Goal: Task Accomplishment & Management: Use online tool/utility

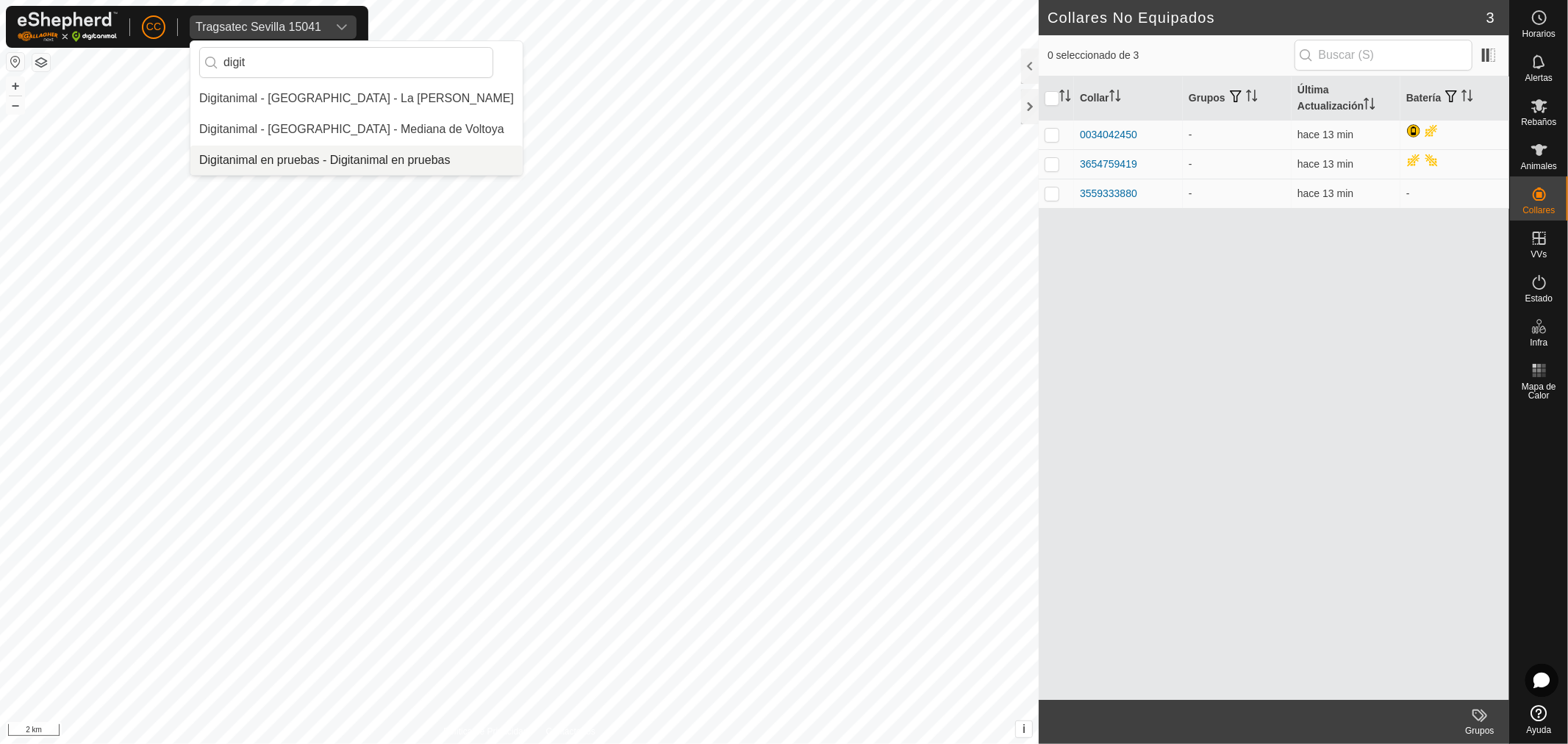
type input "digit"
click at [350, 150] on li "Digitanimal en pruebas - Digitanimal en pruebas" at bounding box center [356, 160] width 333 height 29
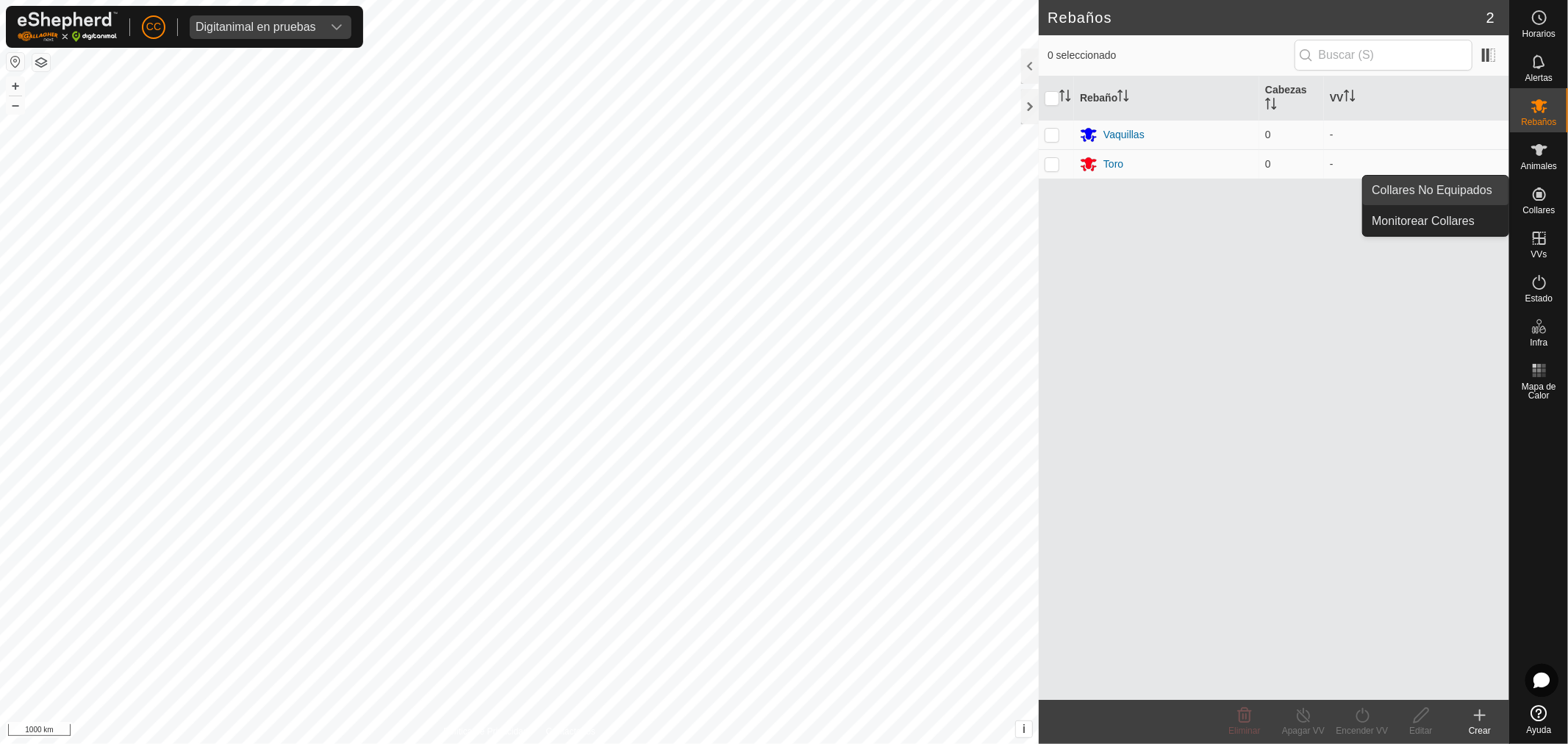
click at [1430, 187] on link "Collares No Equipados" at bounding box center [1436, 190] width 146 height 29
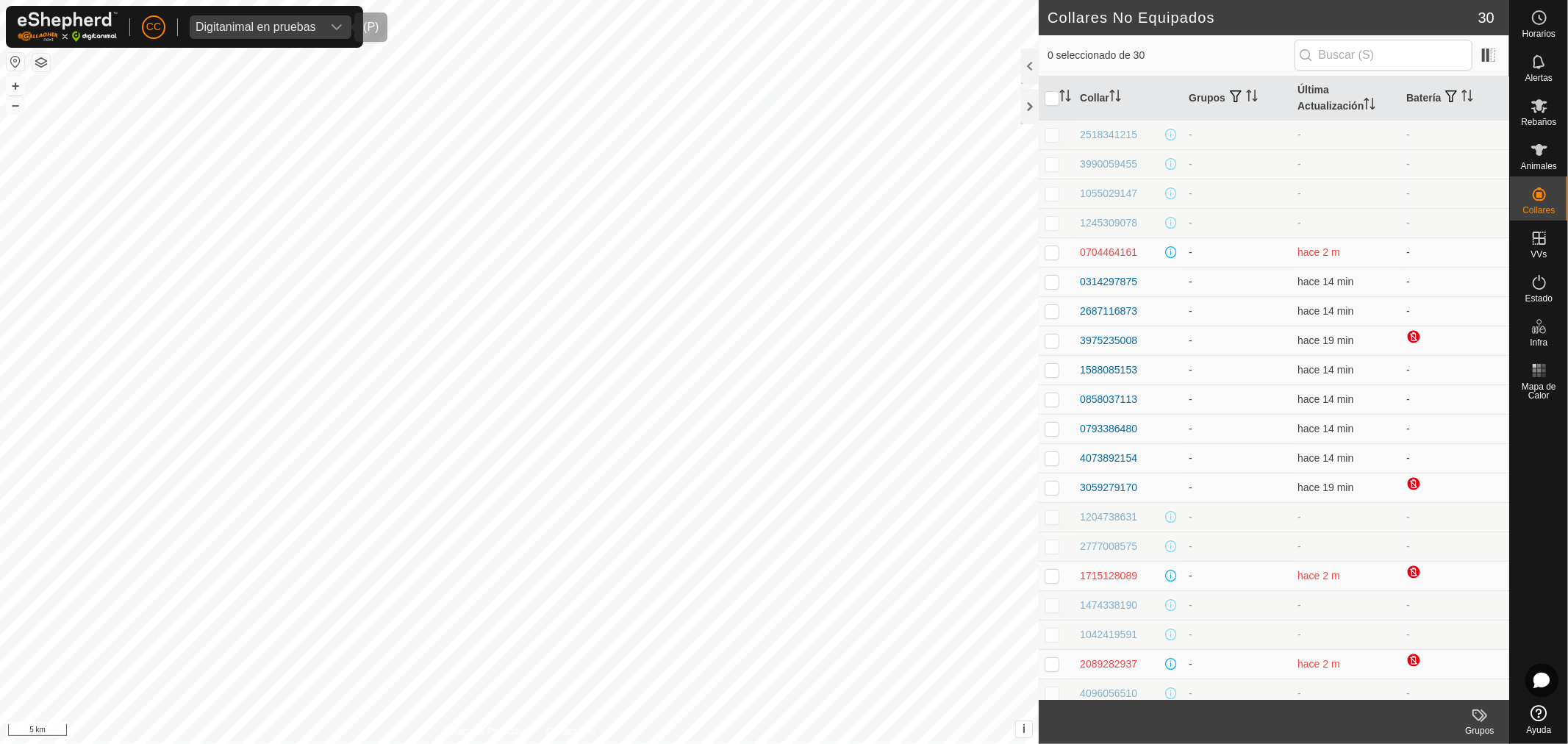
click at [245, 28] on div "Digitanimal en pruebas" at bounding box center [256, 27] width 121 height 12
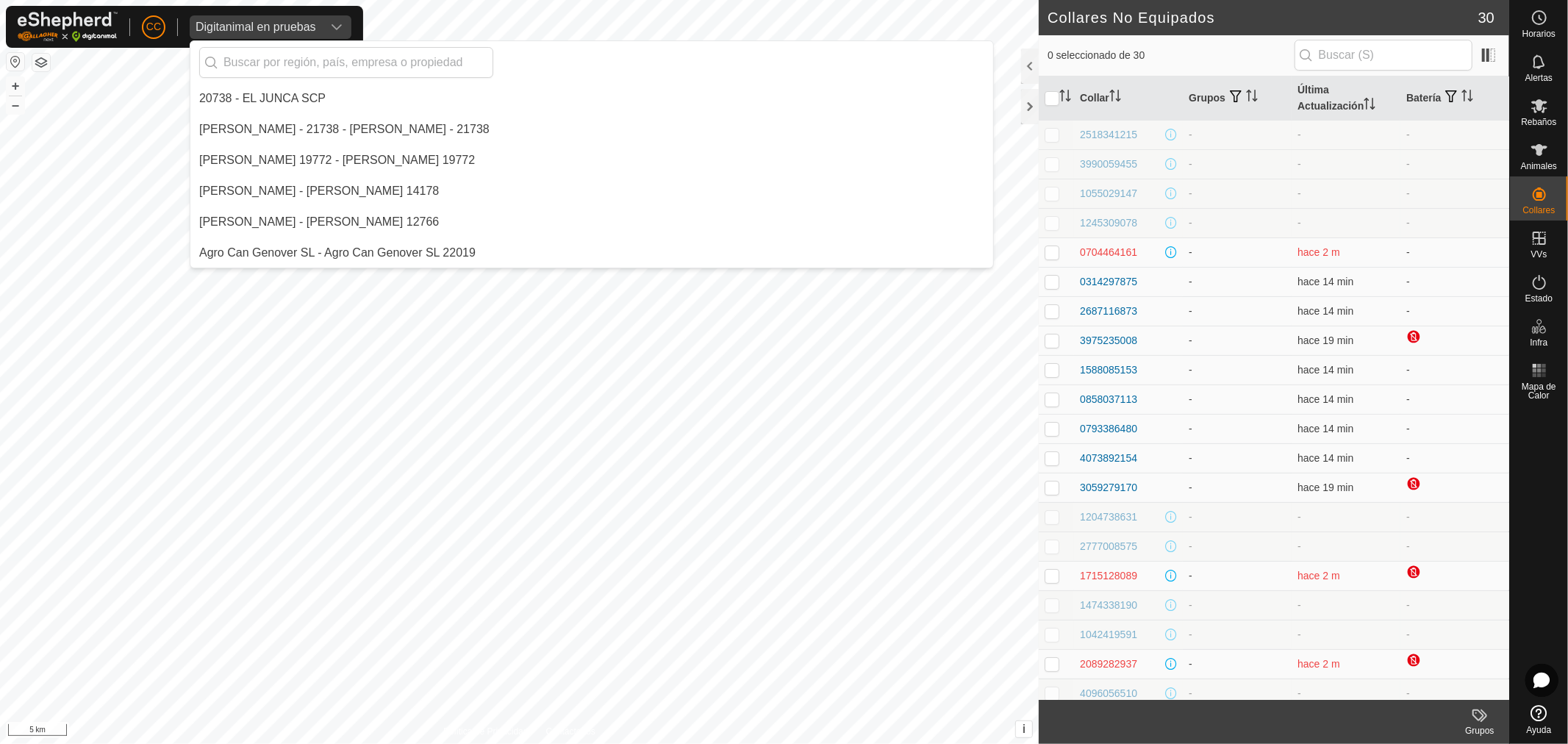
scroll to position [2838, 0]
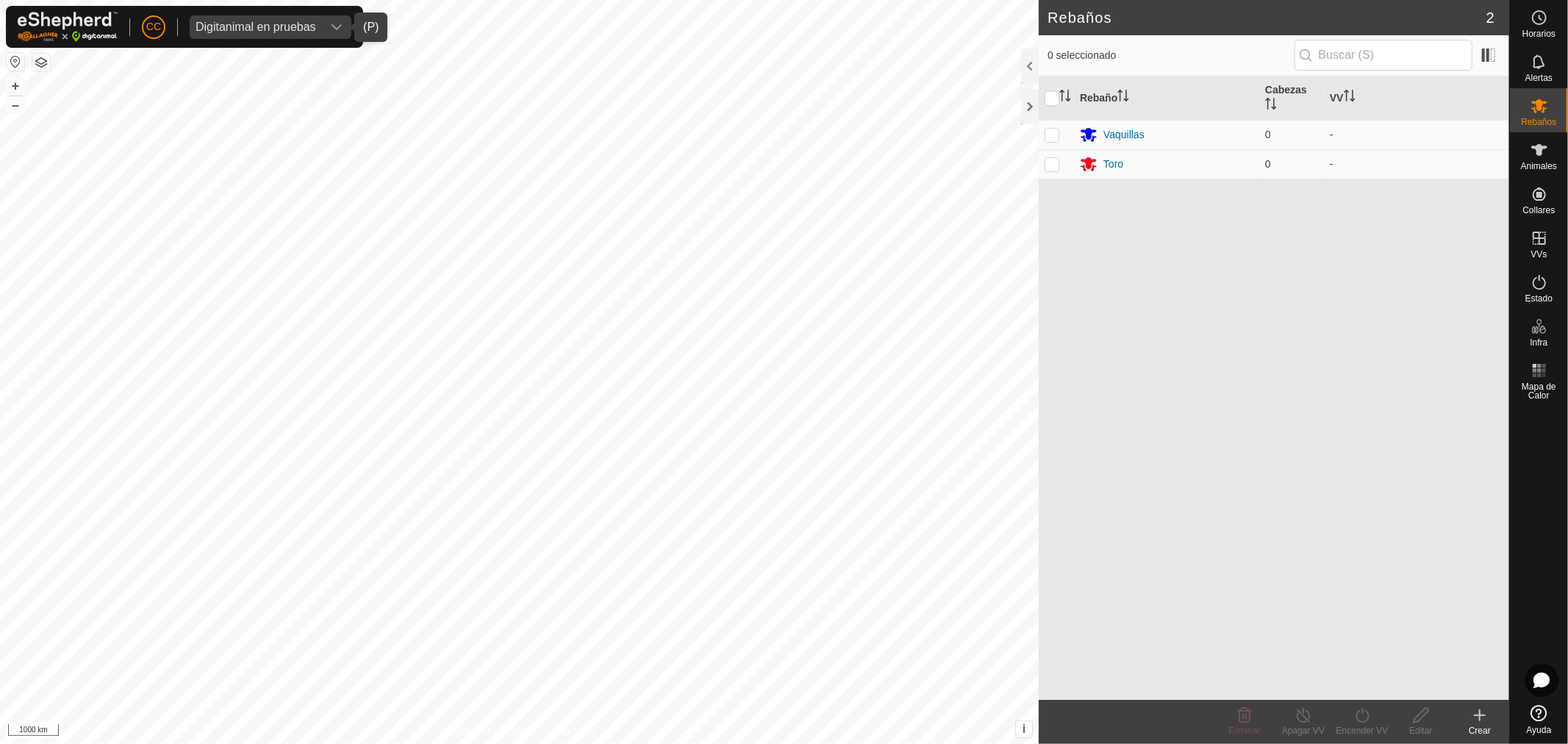
click at [229, 24] on div "Digitanimal en pruebas" at bounding box center [256, 27] width 121 height 12
type input "rosalia"
click at [502, 96] on li "[PERSON_NAME] 7833 - [PERSON_NAME] 7833" at bounding box center [345, 99] width 311 height 29
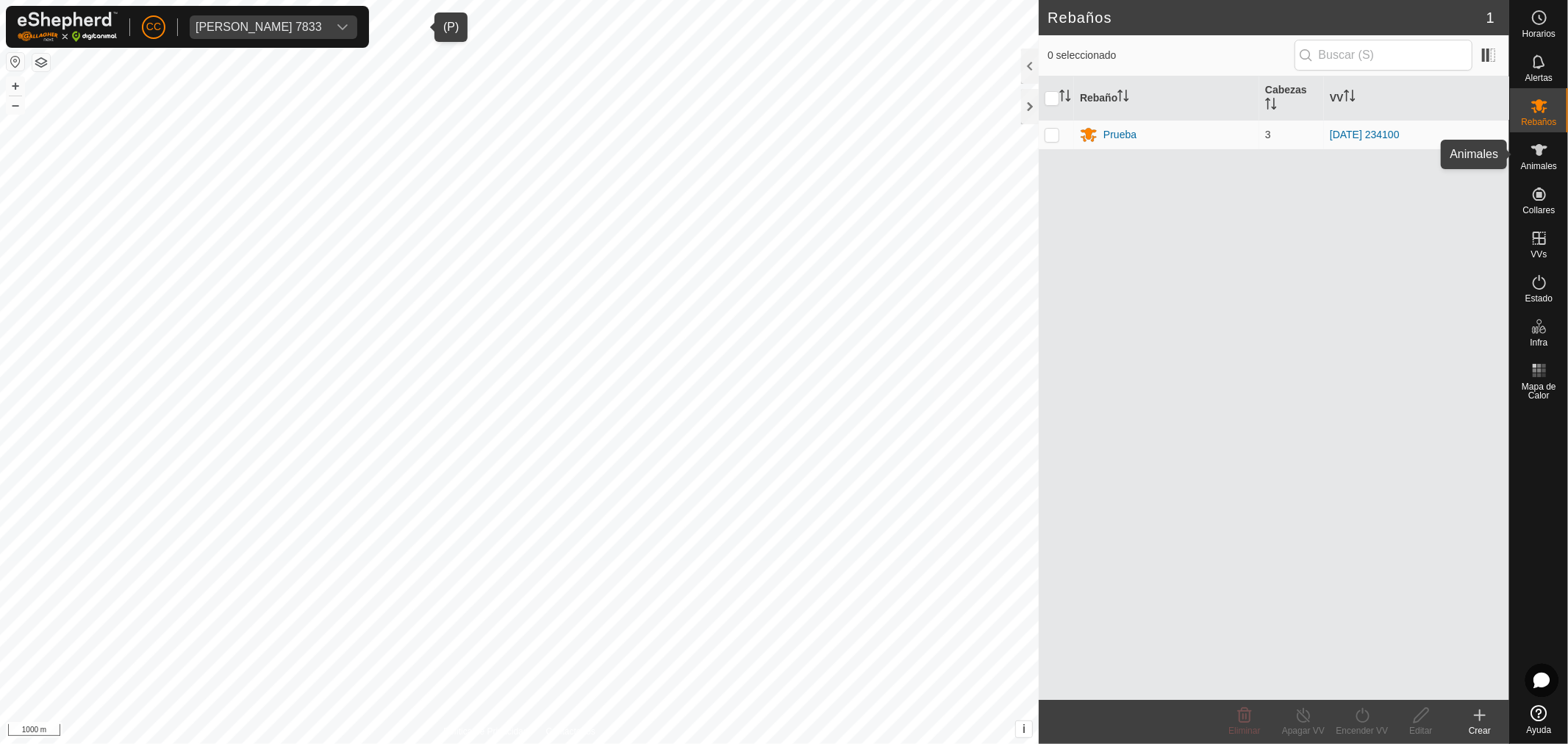
click at [1549, 163] on span "Animales" at bounding box center [1539, 166] width 36 height 9
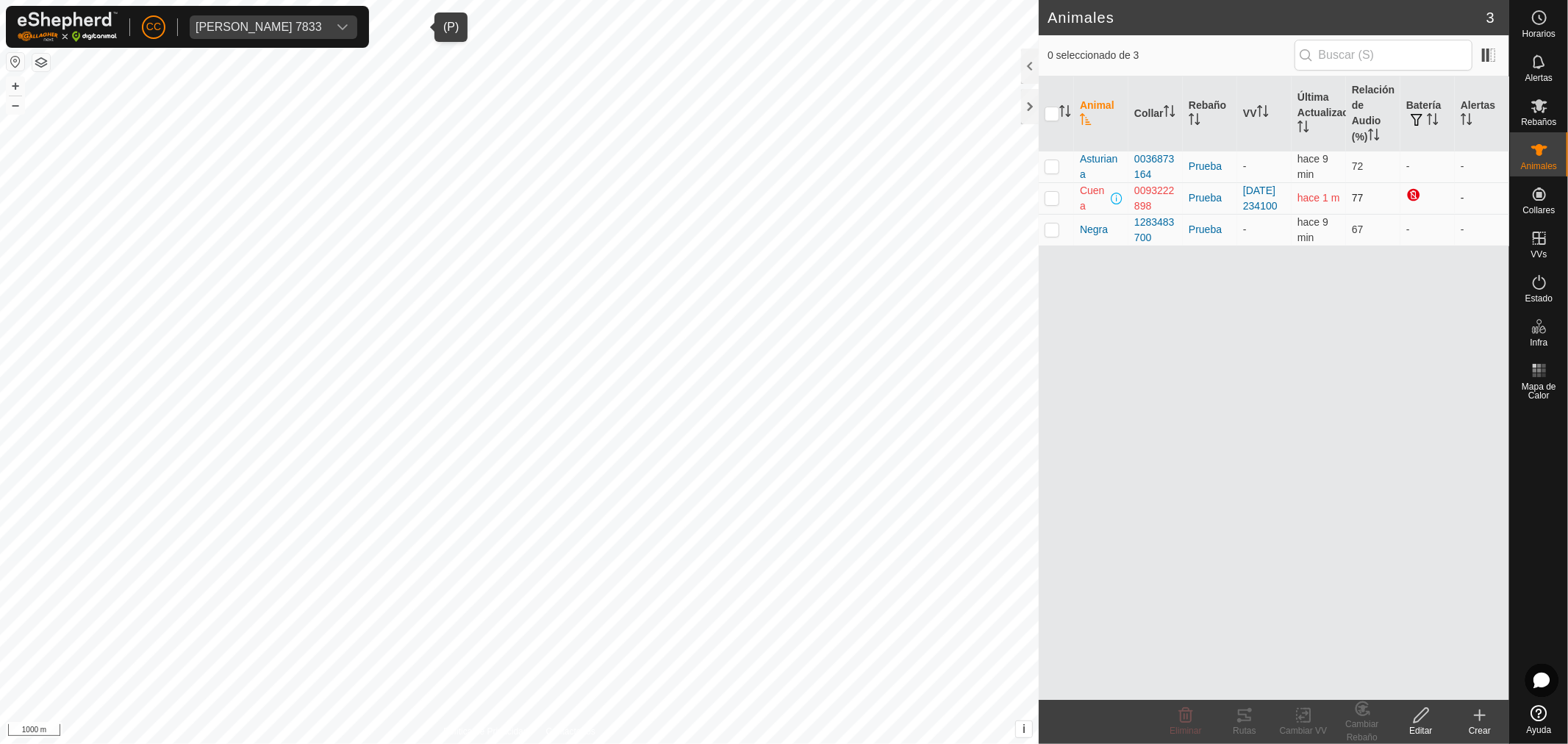
click at [1053, 204] on p-checkbox at bounding box center [1052, 197] width 15 height 12
checkbox input "true"
click at [1238, 726] on div "Rutas" at bounding box center [1244, 730] width 59 height 13
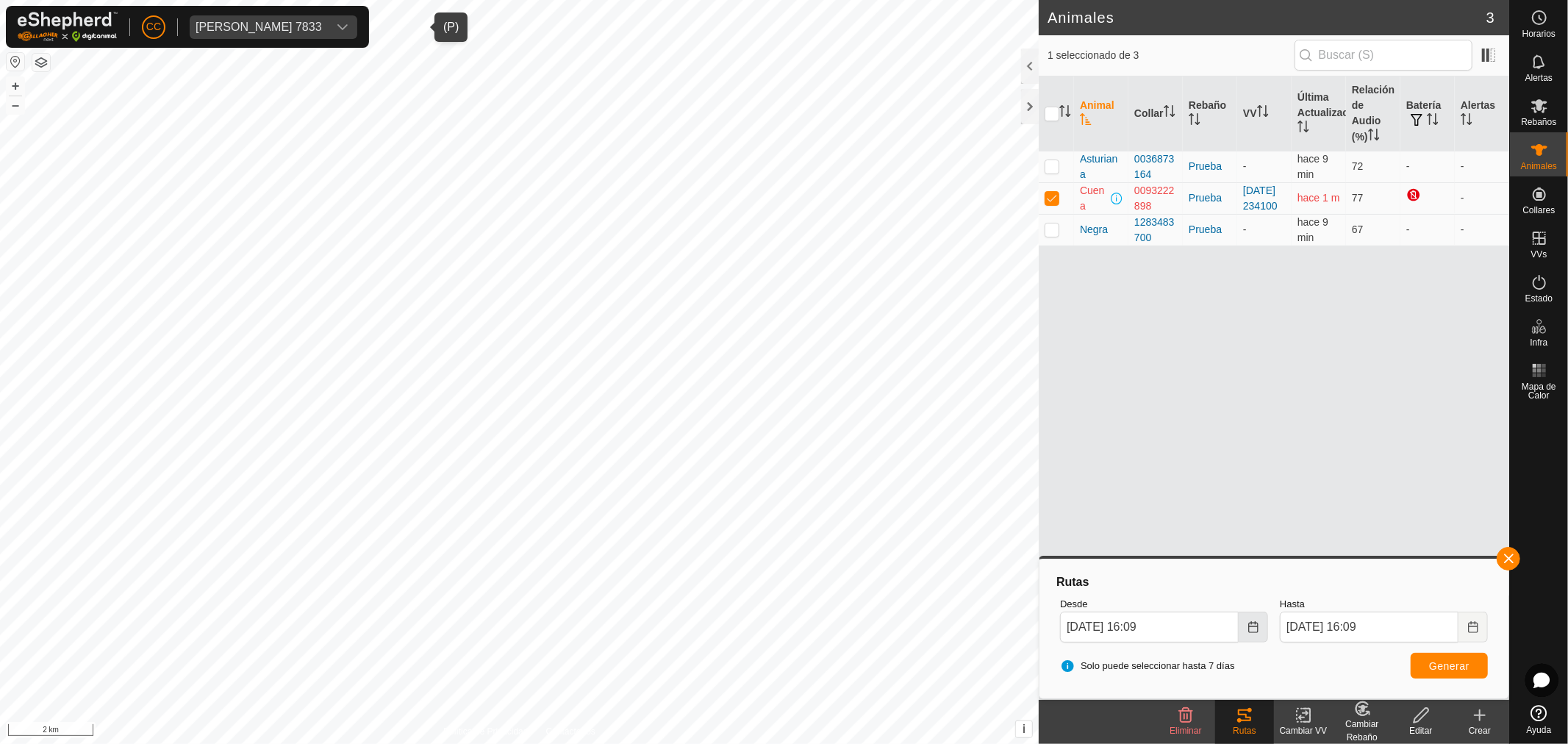
click at [1243, 620] on button "Choose Date" at bounding box center [1253, 627] width 29 height 31
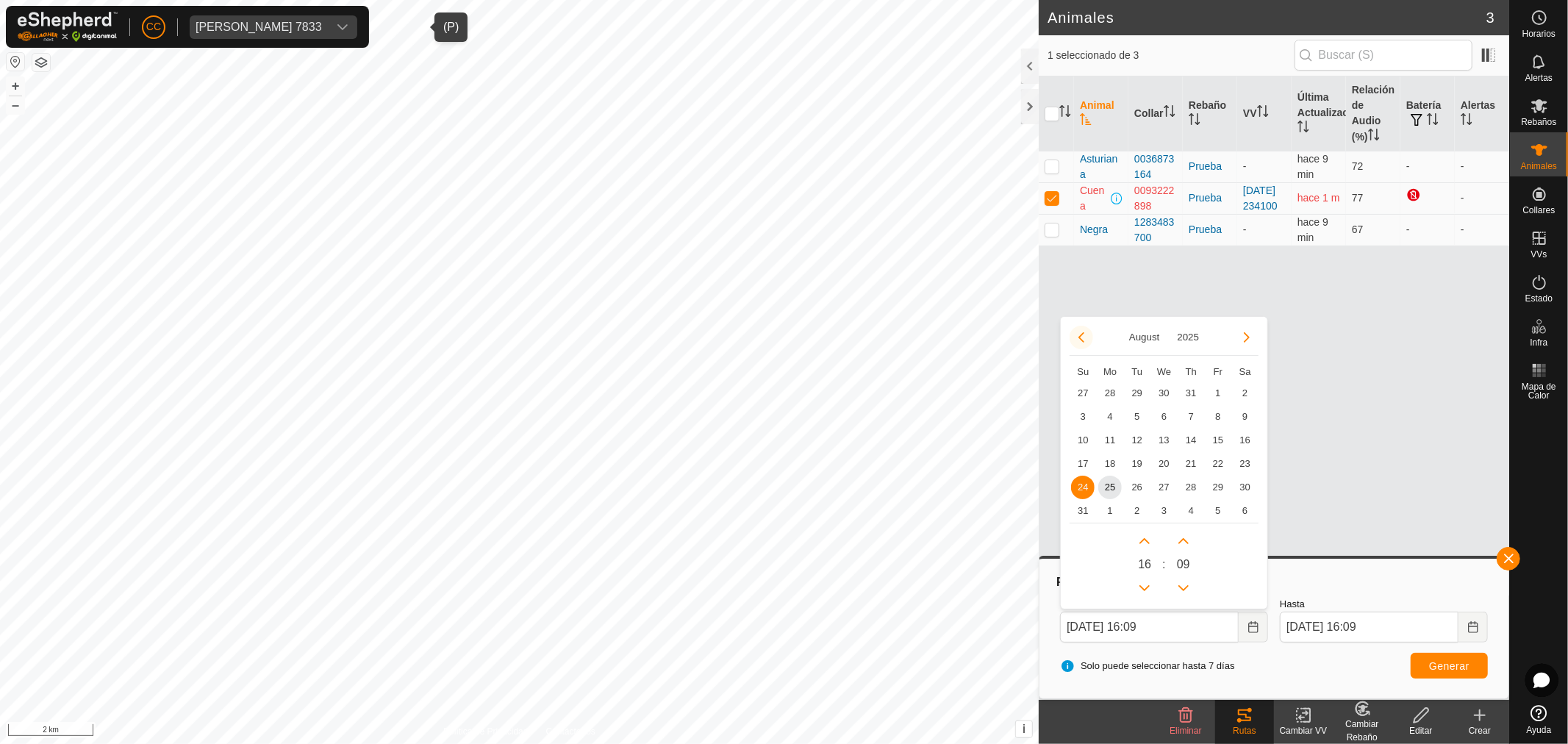
click at [1081, 341] on button "Previous Month" at bounding box center [1081, 337] width 23 height 23
click at [1076, 483] on span "27" at bounding box center [1083, 487] width 23 height 23
type input "27 Jul, 2025 16:09"
type input "03 Aug, 2025 16:09"
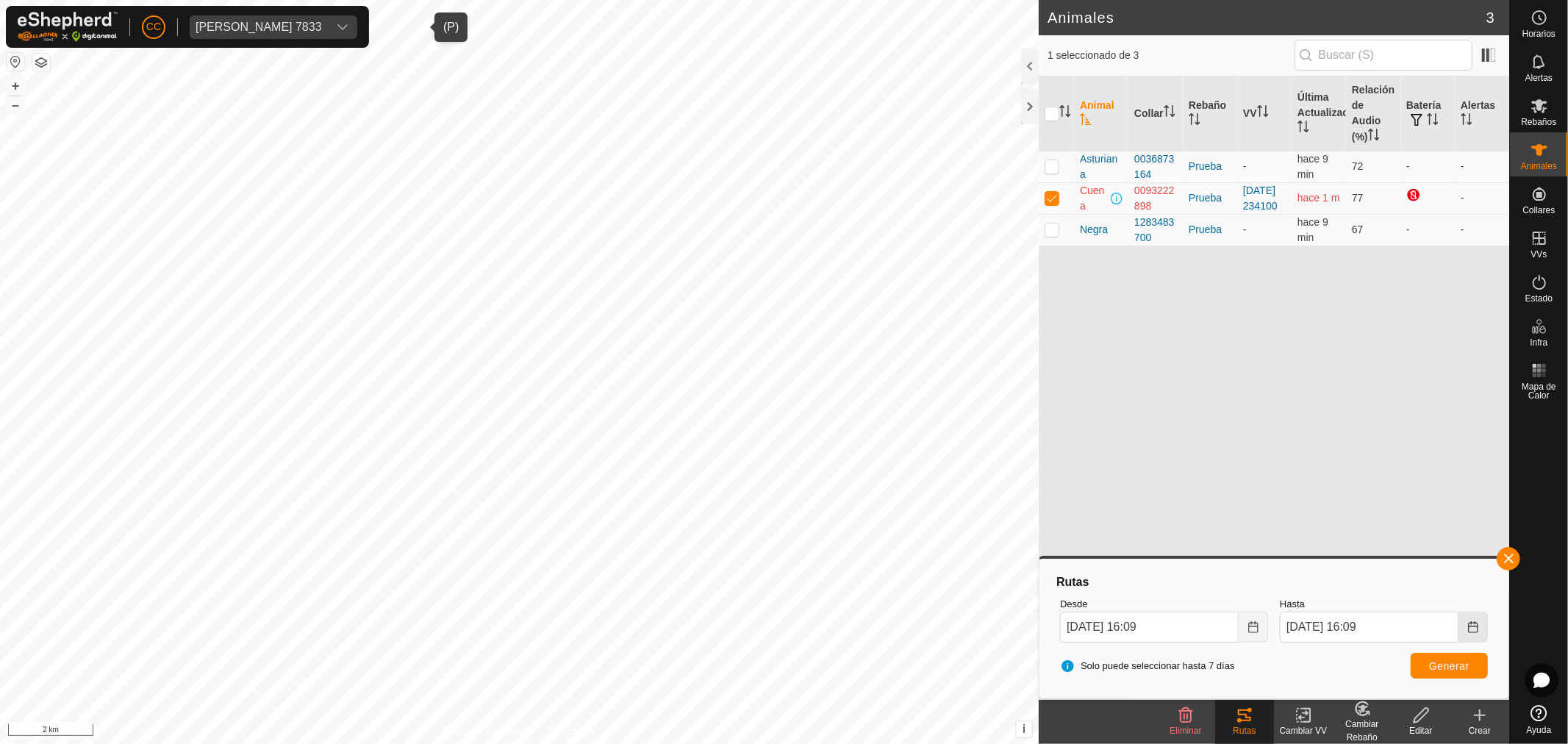
click at [1475, 621] on icon "Choose Date" at bounding box center [1473, 627] width 10 height 12
click at [1439, 657] on button "Generar" at bounding box center [1449, 666] width 77 height 26
click at [1259, 630] on button "Choose Date" at bounding box center [1253, 627] width 29 height 31
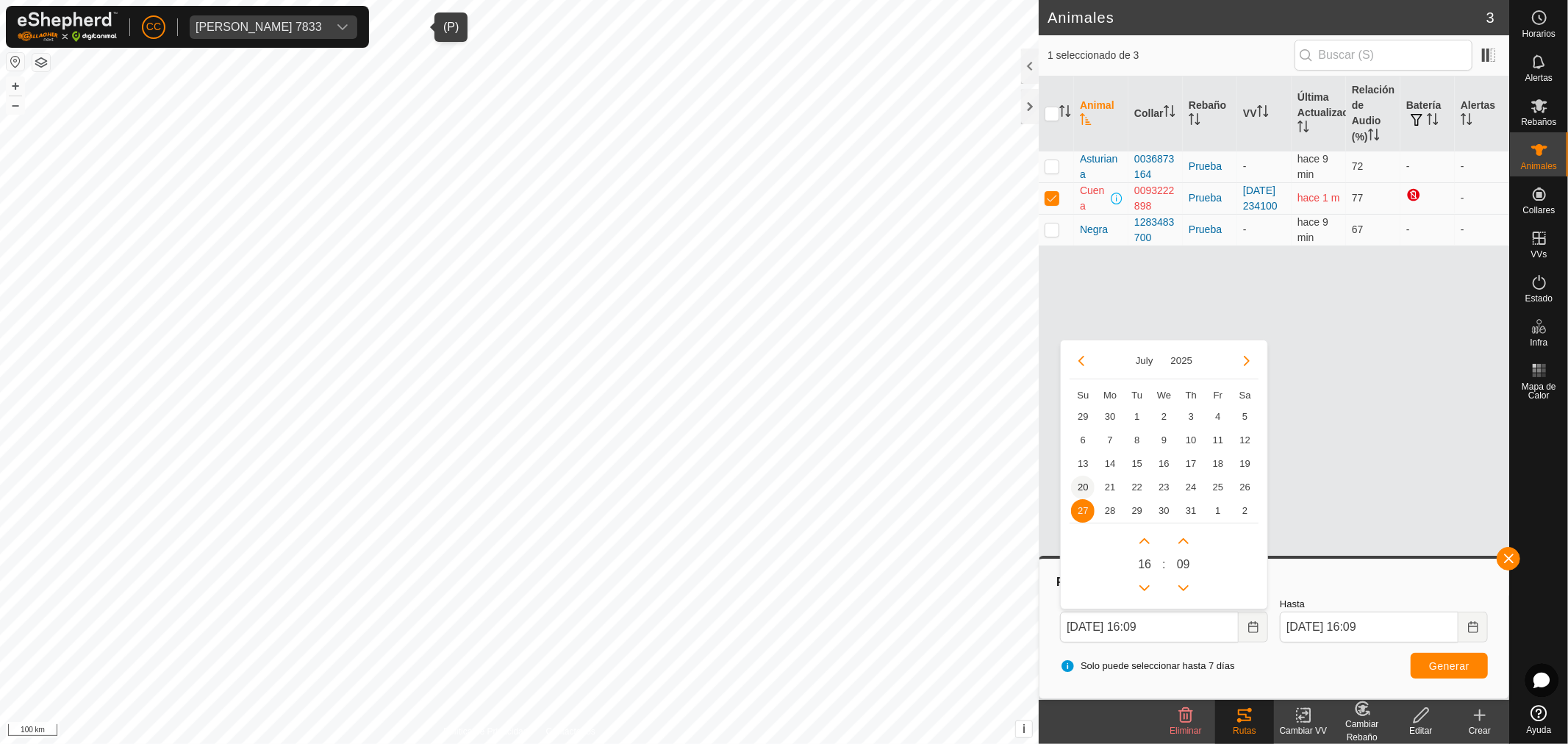
click at [1082, 488] on span "20" at bounding box center [1083, 487] width 23 height 23
type input "20 Jul, 2025 16:09"
type input "27 Jul, 2025 16:09"
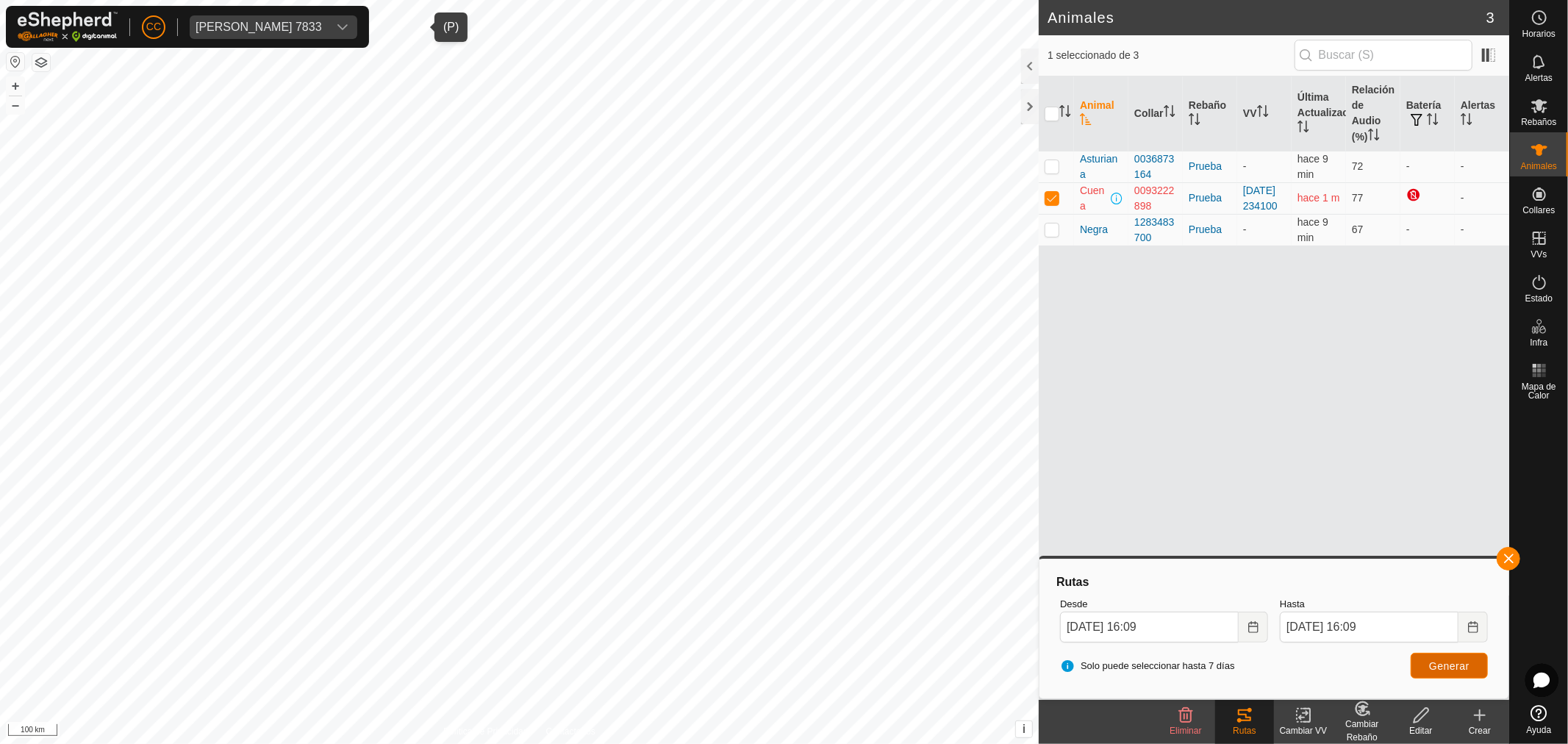
click at [1435, 662] on span "Generar" at bounding box center [1449, 666] width 40 height 12
click at [1251, 615] on button "Choose Date" at bounding box center [1253, 627] width 29 height 31
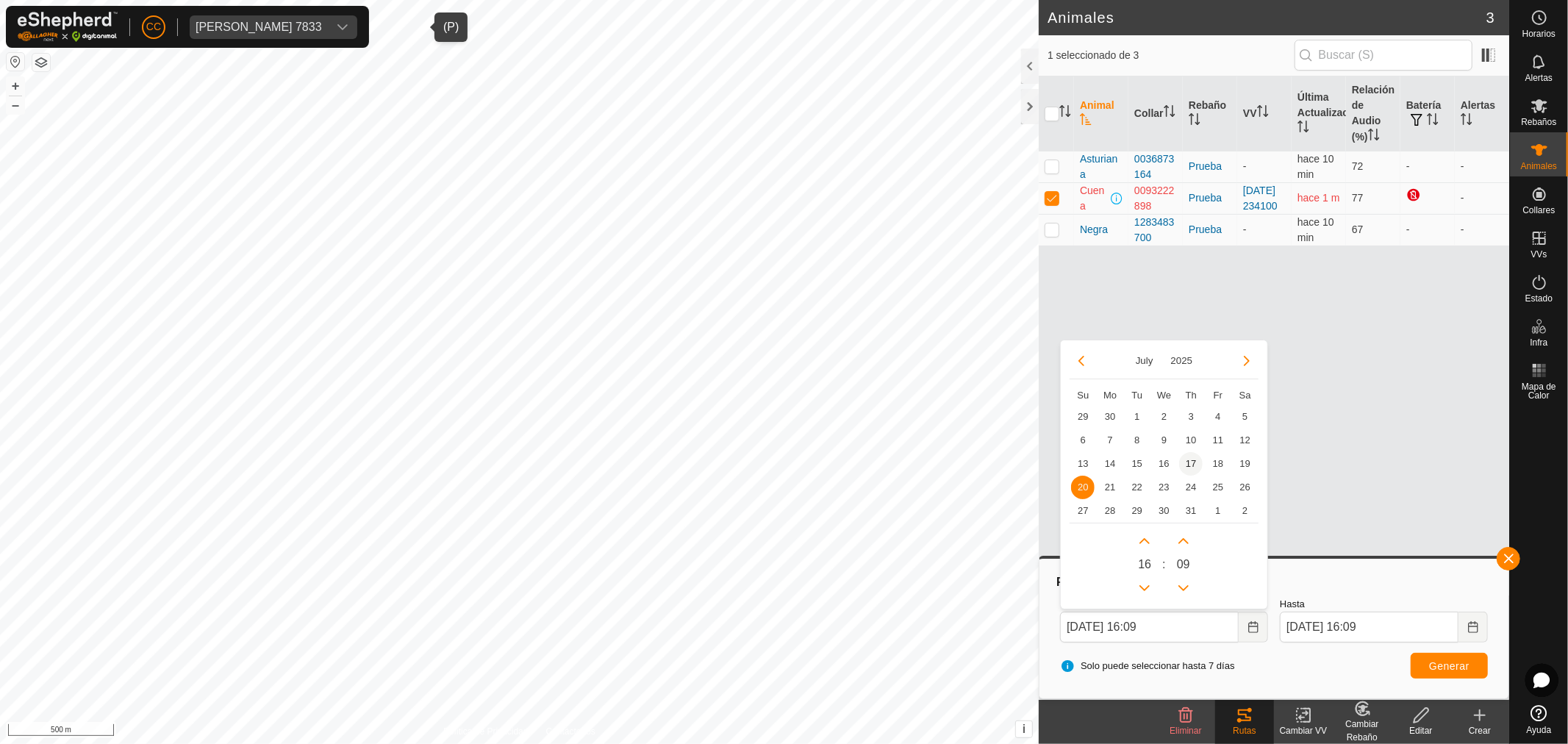
click at [1185, 459] on span "17" at bounding box center [1190, 463] width 23 height 23
type input "17 Jul, 2025 16:09"
type input "24 Jul, 2025 16:09"
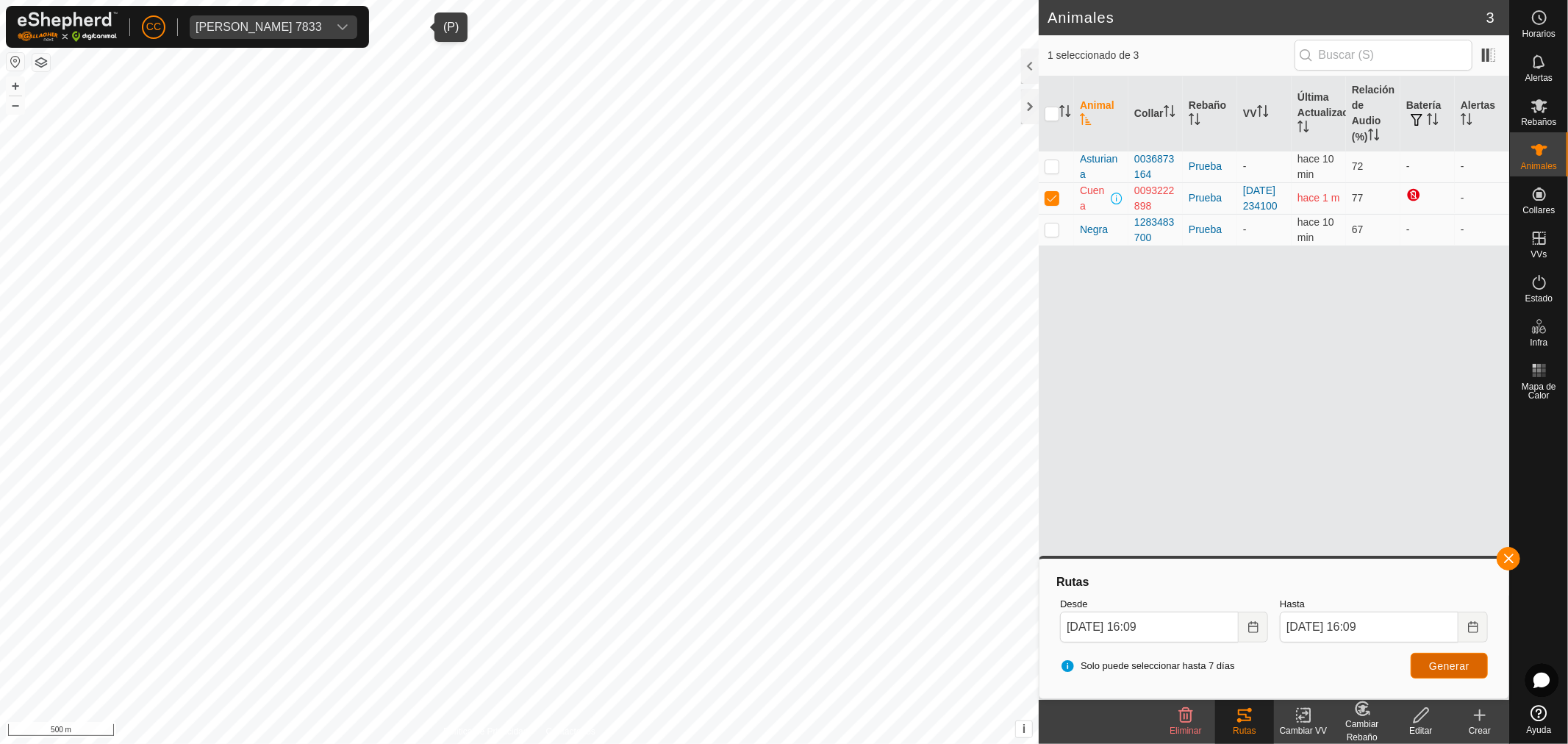
click at [1439, 665] on span "Generar" at bounding box center [1449, 666] width 40 height 12
click at [1253, 630] on icon "Choose Date" at bounding box center [1253, 627] width 12 height 12
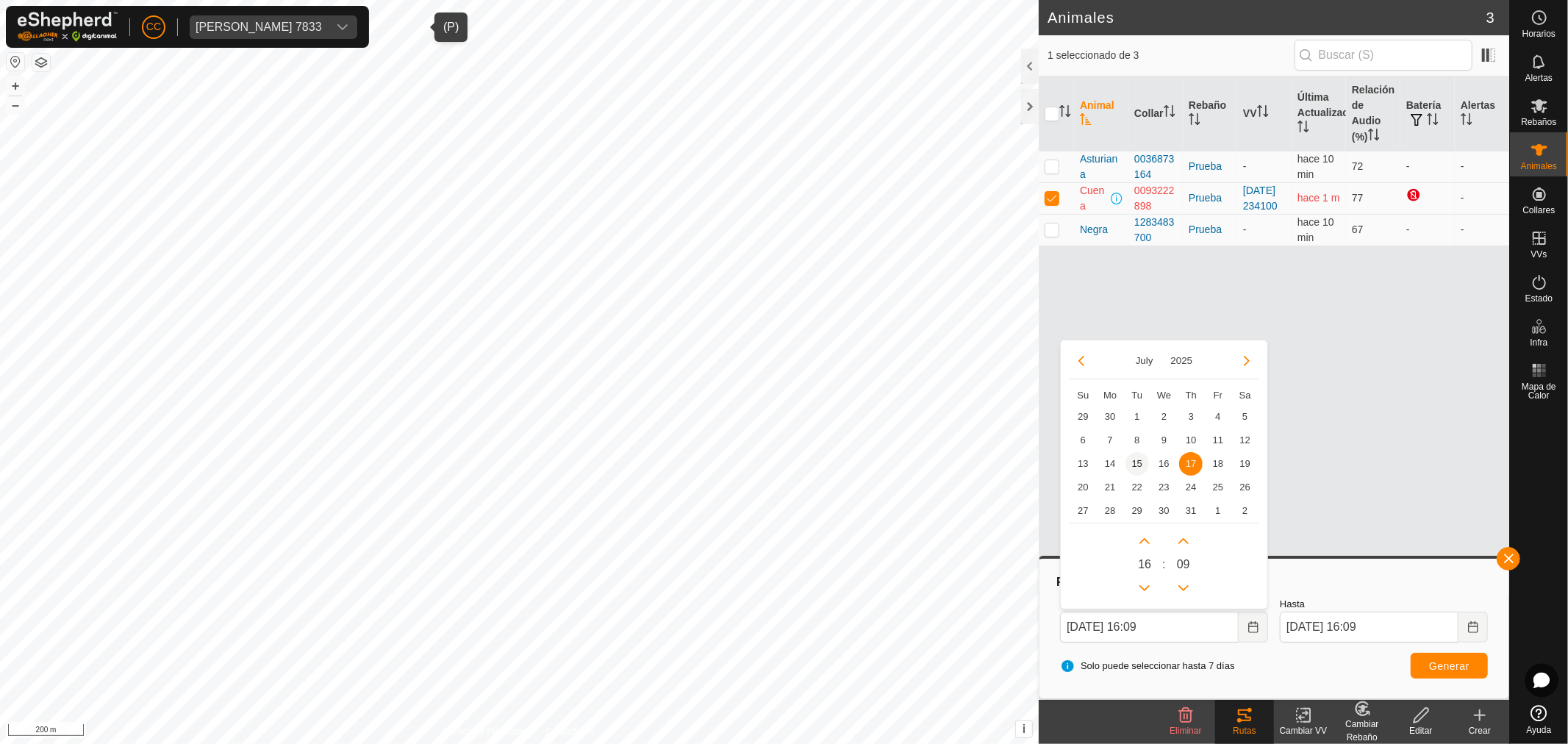
click at [1140, 463] on span "15" at bounding box center [1137, 463] width 23 height 23
type input "15 Jul, 2025 16:09"
type input "22 Jul, 2025 16:09"
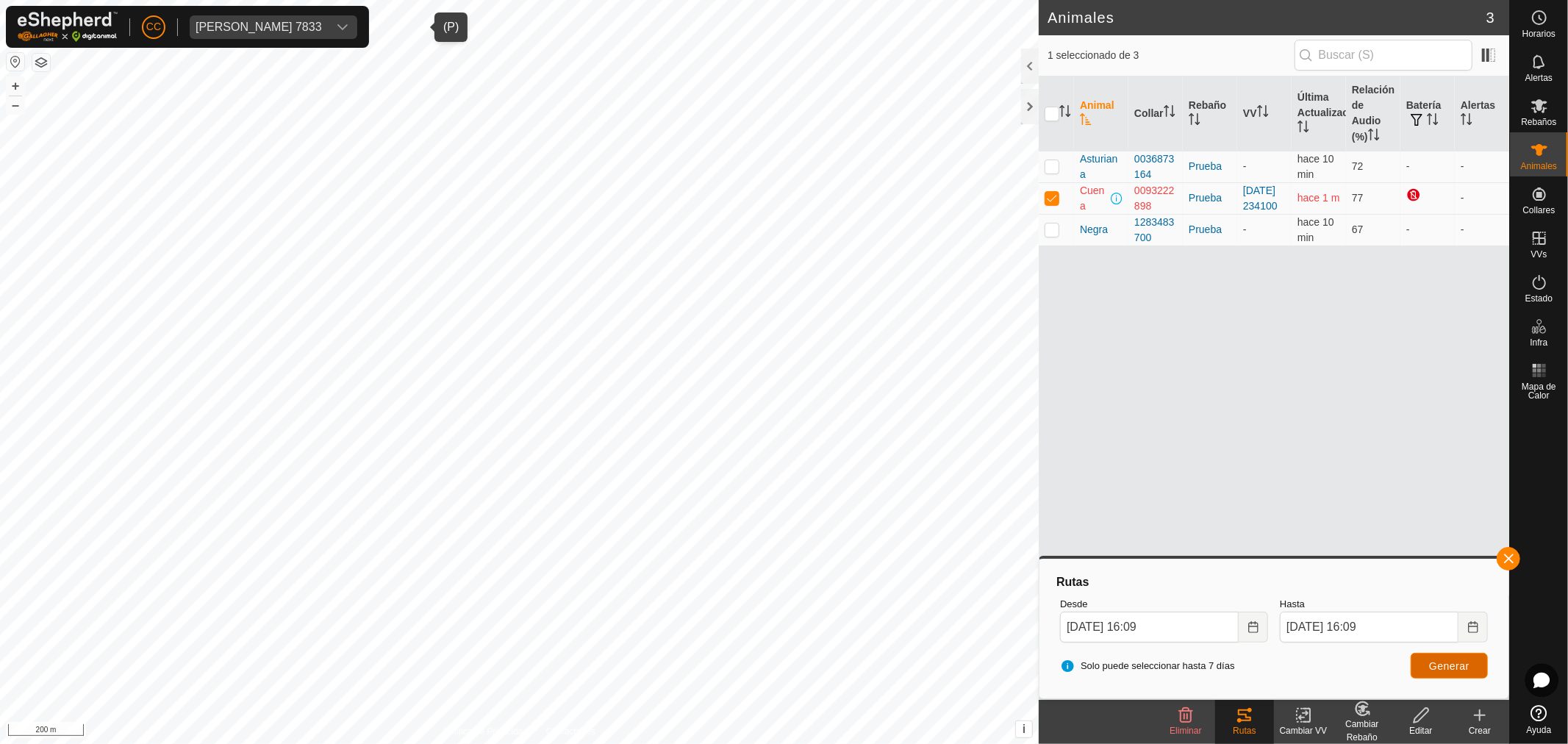
click at [1435, 665] on span "Generar" at bounding box center [1449, 666] width 40 height 12
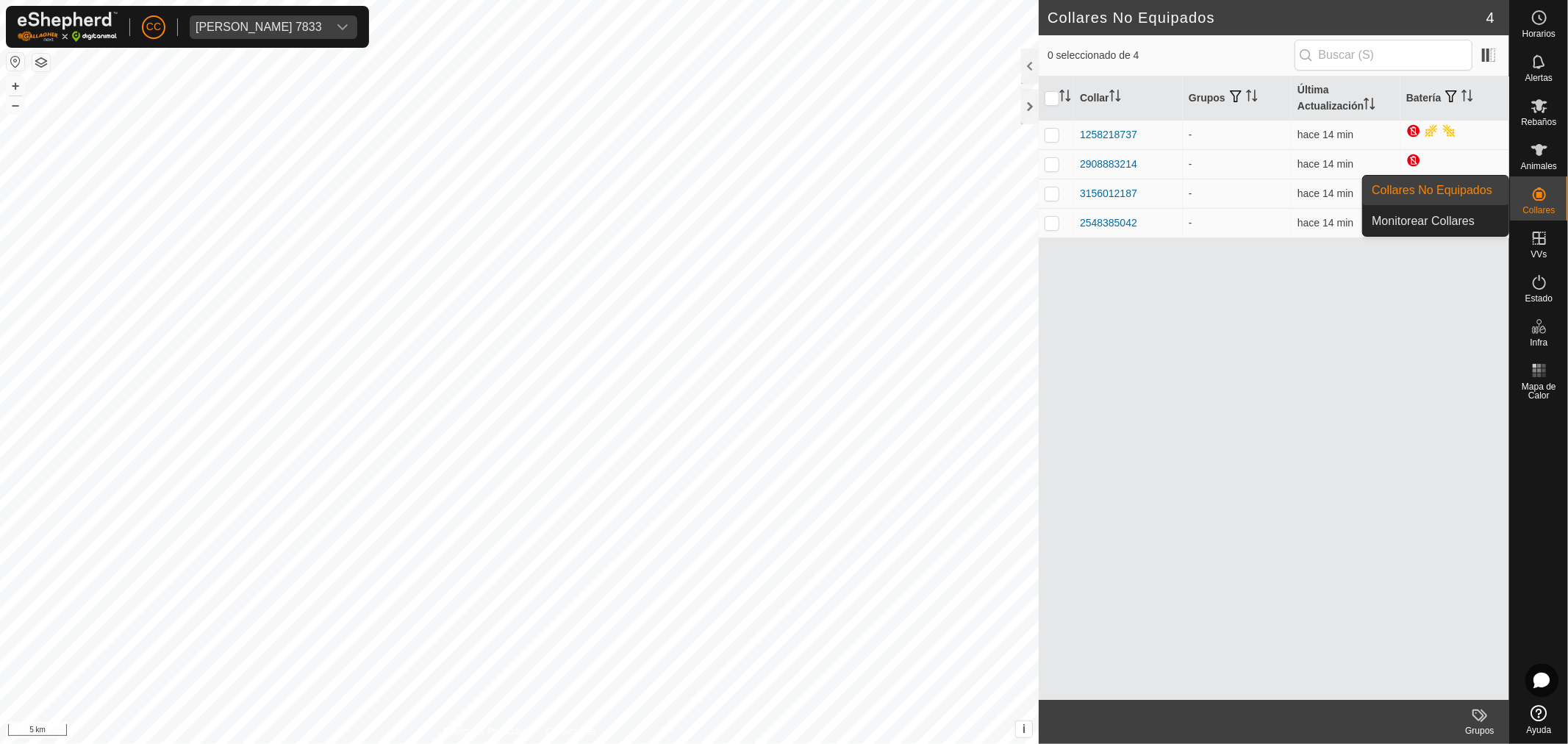
drag, startPoint x: 1426, startPoint y: 176, endPoint x: 1409, endPoint y: 176, distance: 17.0
click at [1426, 176] on link "Collares No Equipados" at bounding box center [1436, 190] width 146 height 29
click at [322, 23] on div "[PERSON_NAME] 7833" at bounding box center [259, 27] width 126 height 12
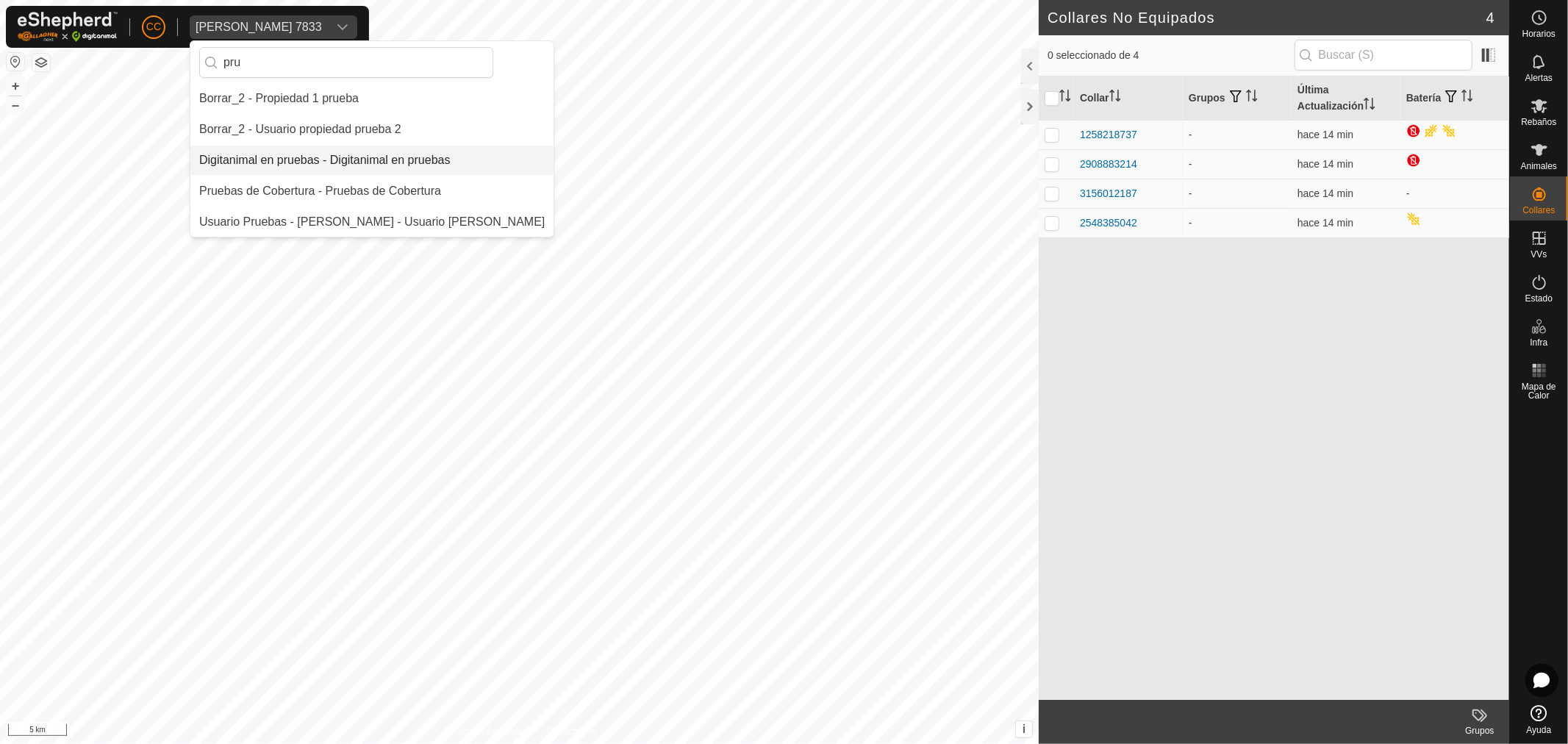
type input "pru"
click at [302, 150] on li "Digitanimal en pruebas - Digitanimal en pruebas" at bounding box center [371, 160] width 363 height 29
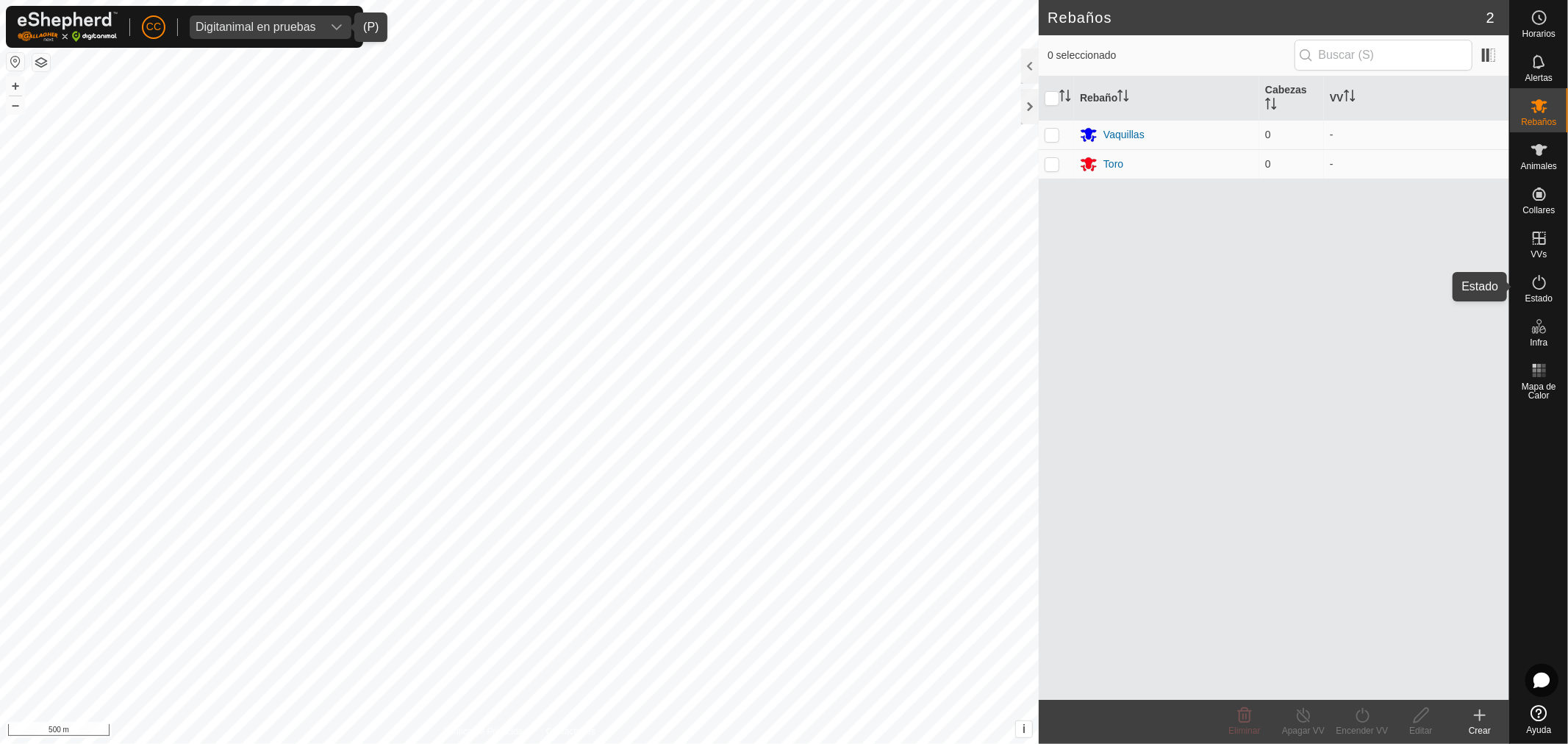
click at [1545, 292] on es-activation-svg-icon at bounding box center [1539, 281] width 27 height 23
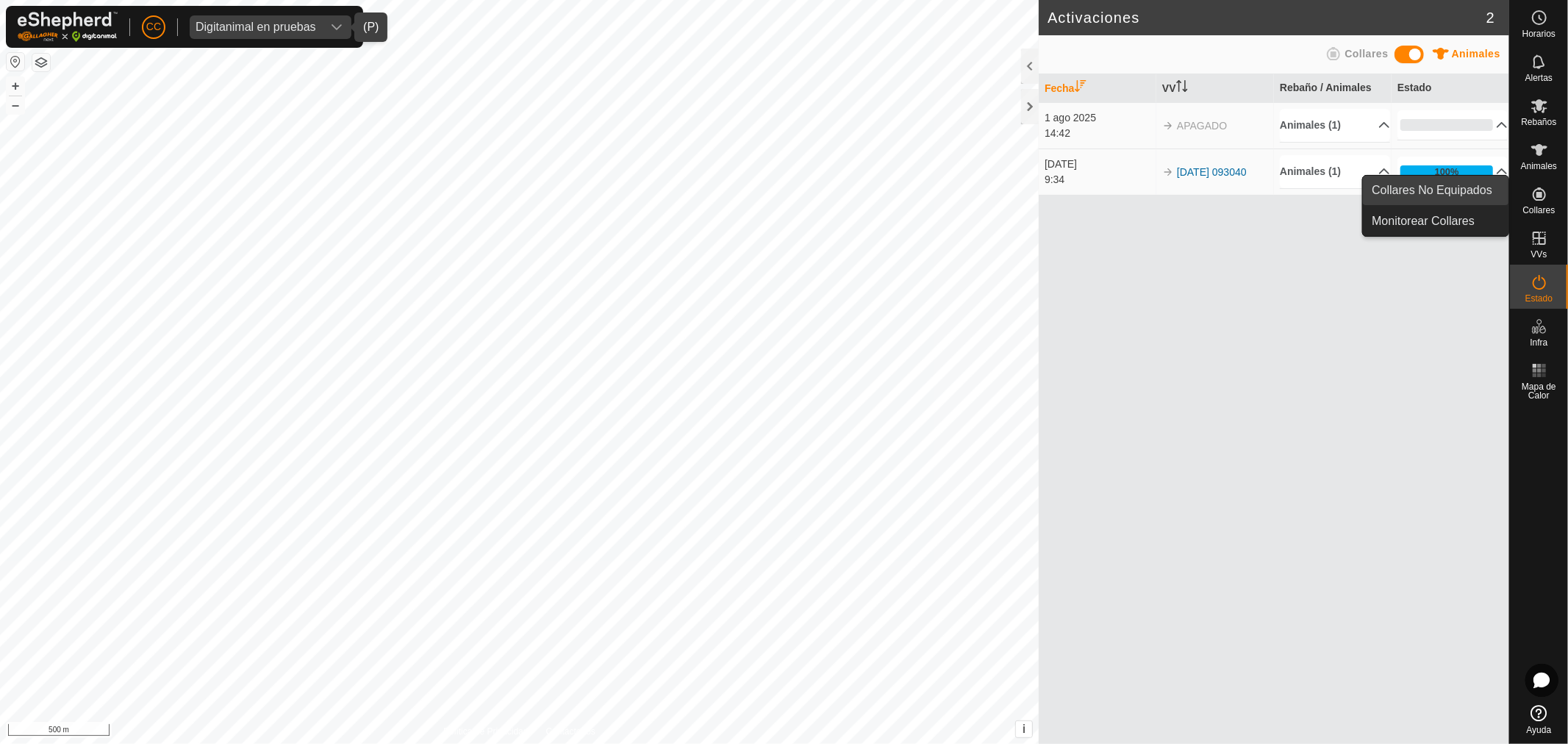
drag, startPoint x: 1508, startPoint y: 197, endPoint x: 1501, endPoint y: 196, distance: 7.1
click at [1501, 196] on link "Collares No Equipados" at bounding box center [1436, 190] width 146 height 29
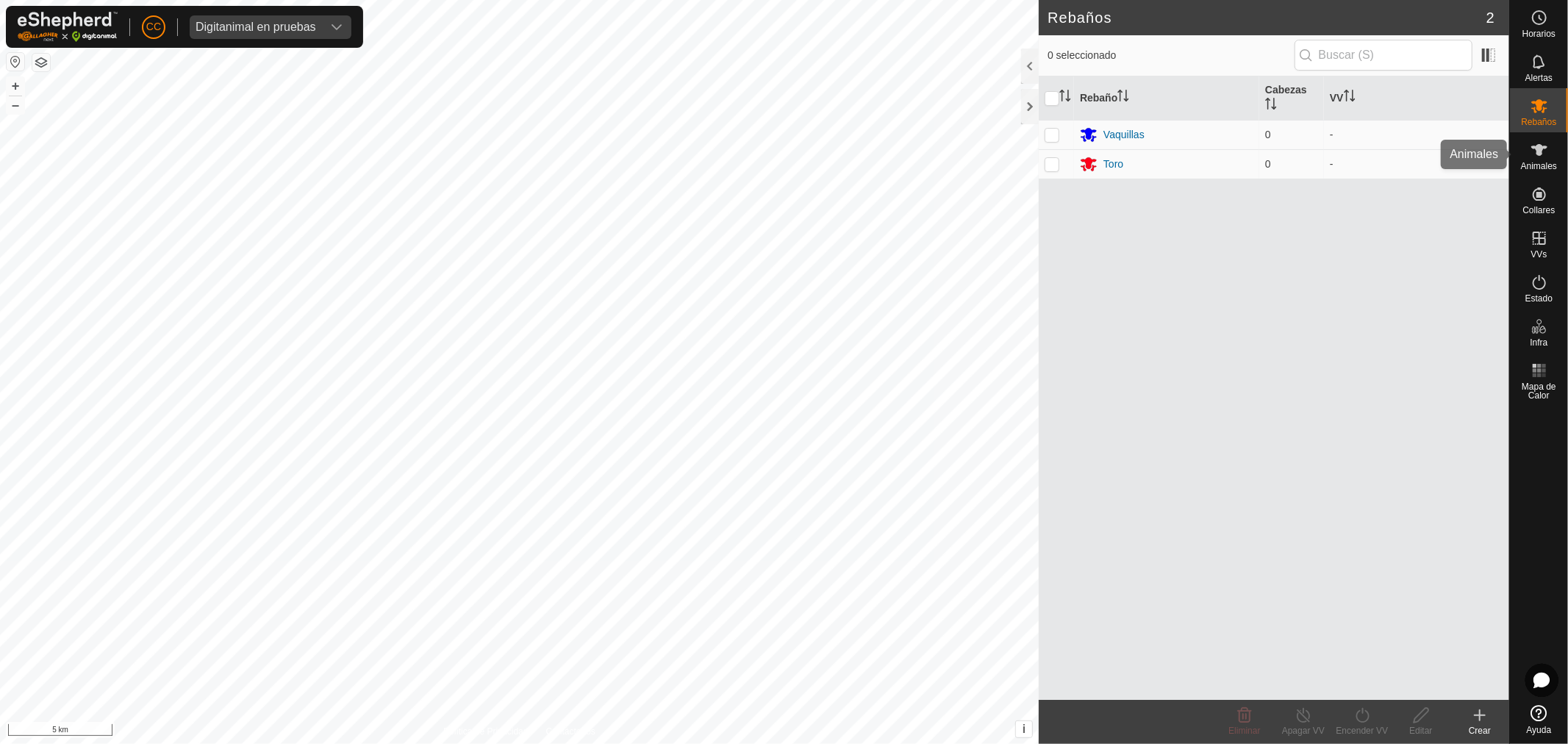
drag, startPoint x: 1545, startPoint y: 180, endPoint x: 1542, endPoint y: 201, distance: 21.2
click at [1542, 200] on icon at bounding box center [1539, 194] width 13 height 13
click at [1489, 189] on link "Collares No Equipados" at bounding box center [1436, 190] width 146 height 29
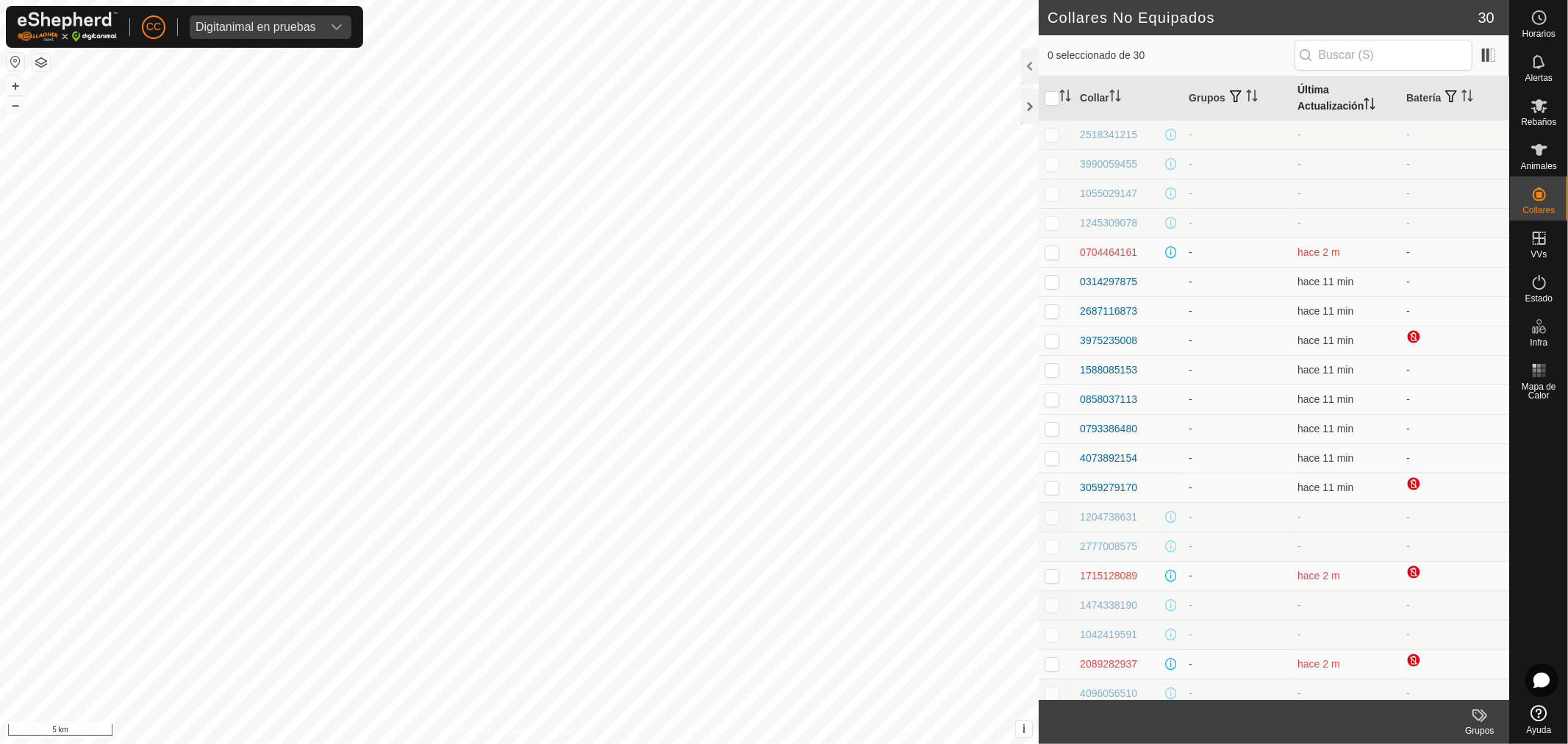
click at [1320, 100] on th "Última Actualización" at bounding box center [1346, 98] width 108 height 44
click at [1319, 100] on th "Última Actualización" at bounding box center [1346, 98] width 108 height 44
